Goal: Navigation & Orientation: Find specific page/section

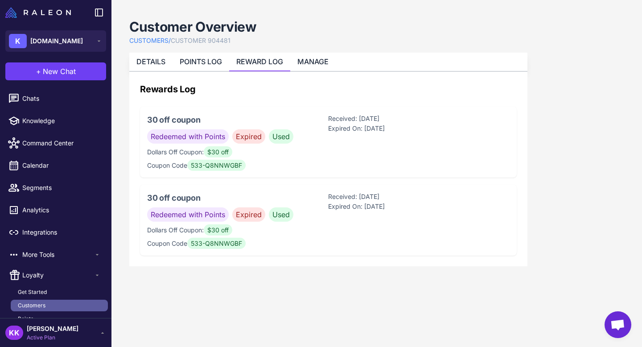
scroll to position [113, 0]
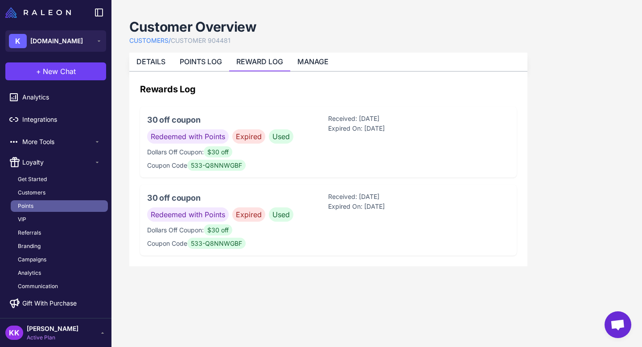
click at [32, 206] on span "Points" at bounding box center [26, 206] width 16 height 8
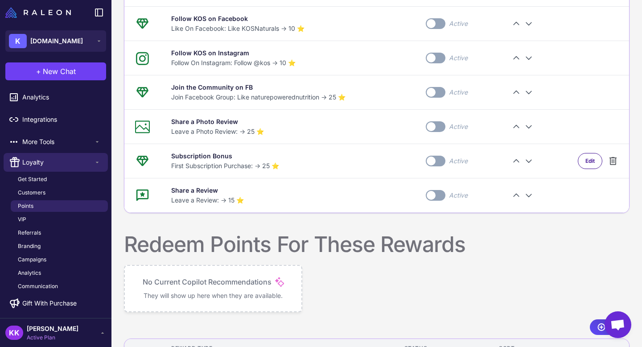
scroll to position [550, 0]
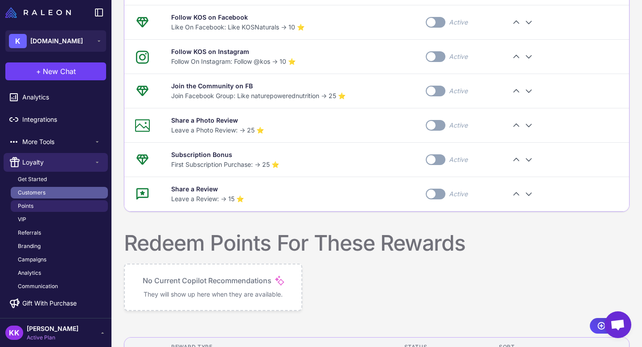
click at [49, 191] on link "Customers" at bounding box center [59, 193] width 97 height 12
